Goal: Find specific page/section: Find specific page/section

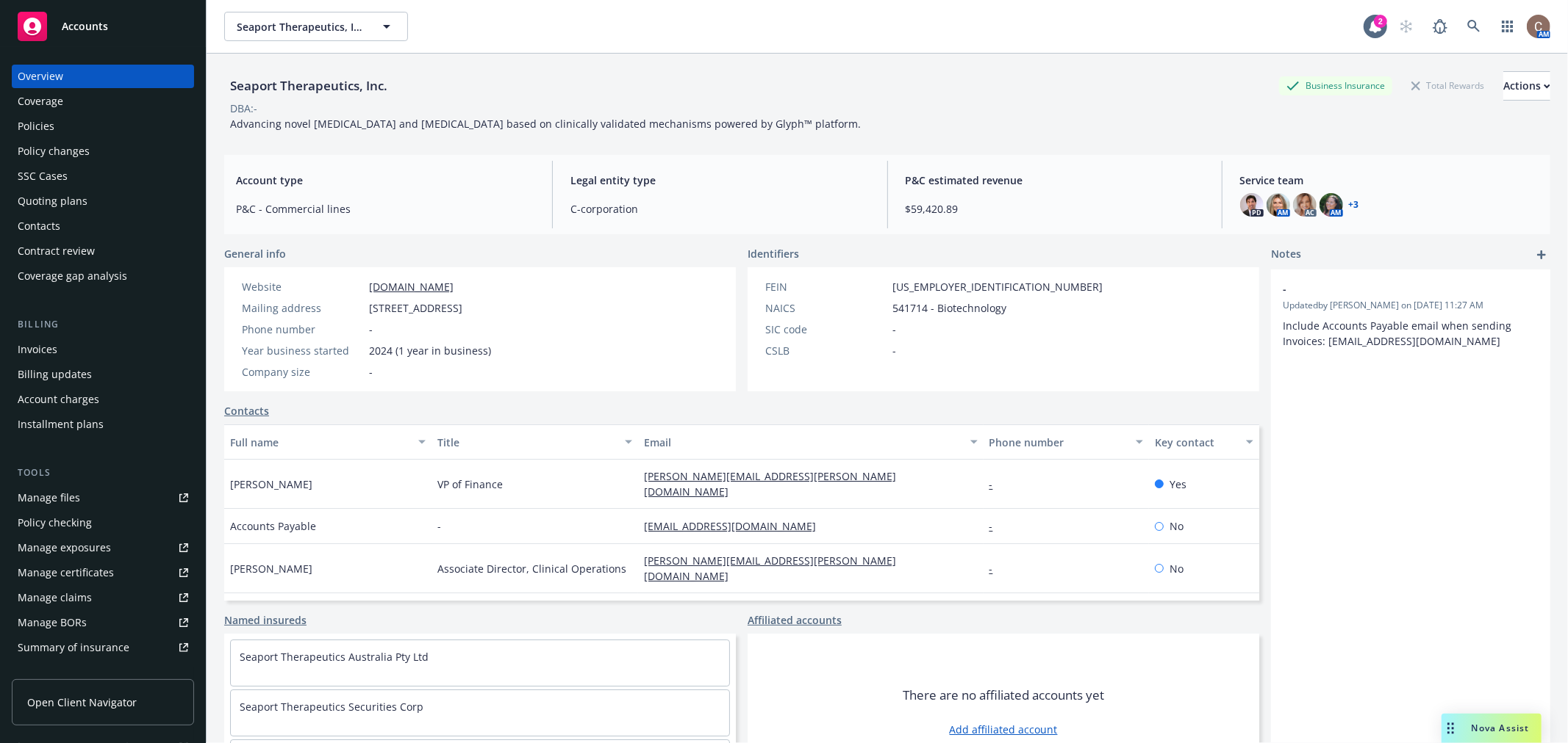
click at [79, 130] on div "Policies" at bounding box center [103, 126] width 171 height 24
